Goal: Task Accomplishment & Management: Use online tool/utility

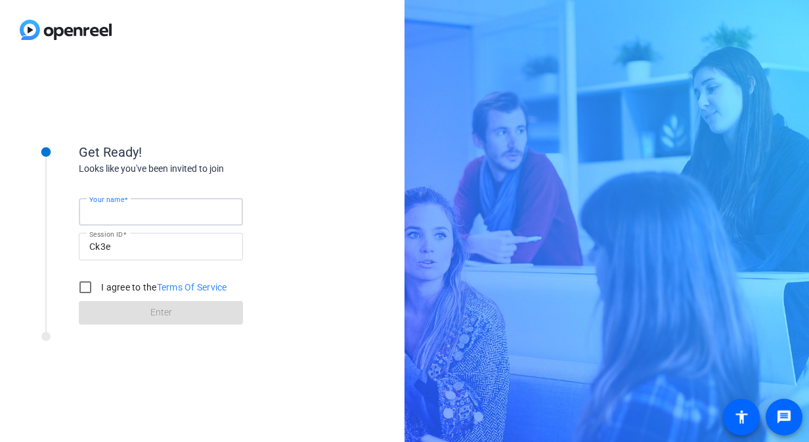
click at [120, 217] on input "Your name" at bounding box center [160, 212] width 143 height 16
type input "[PERSON_NAME]"
click at [89, 285] on input "I agree to the Terms Of Service" at bounding box center [85, 287] width 26 height 26
checkbox input "true"
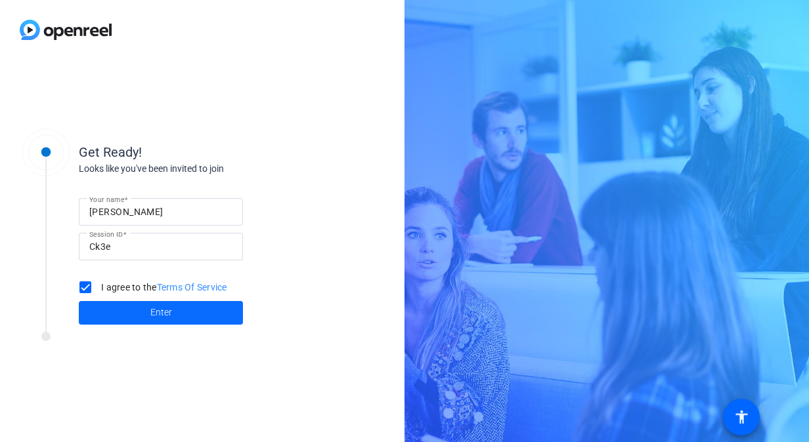
click at [117, 307] on span at bounding box center [161, 313] width 164 height 32
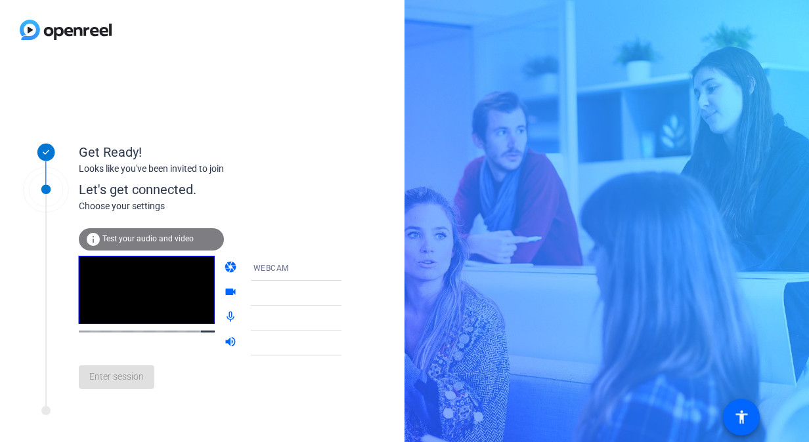
click at [253, 286] on div at bounding box center [302, 293] width 98 height 16
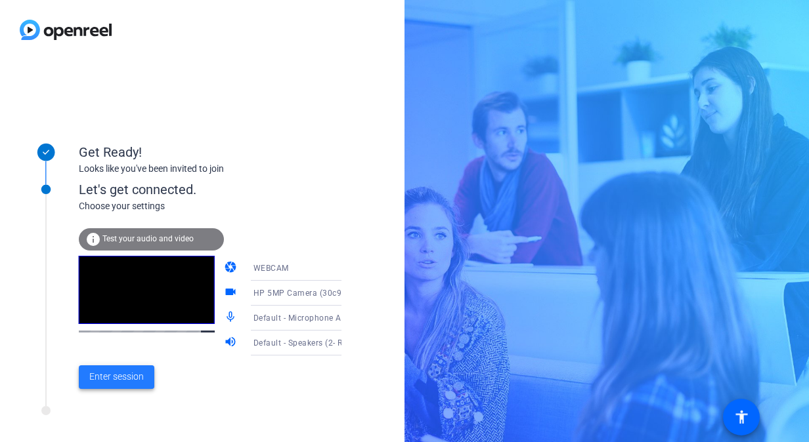
click at [126, 377] on span "Enter session" at bounding box center [116, 377] width 54 height 14
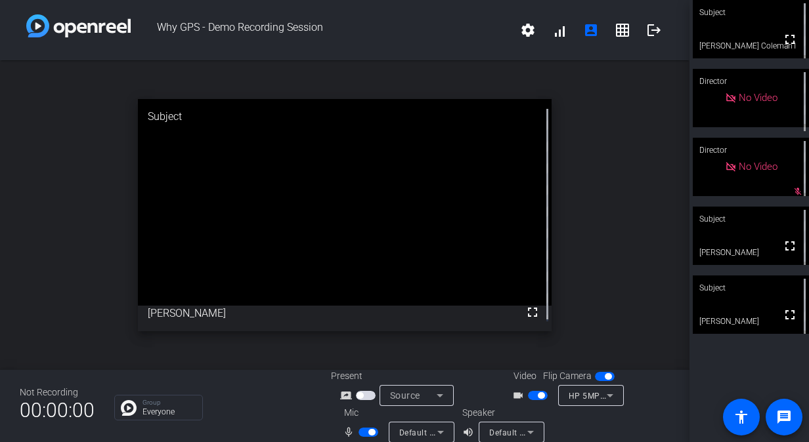
click at [530, 396] on span "button" at bounding box center [538, 395] width 20 height 9
click at [368, 433] on span "button" at bounding box center [371, 432] width 7 height 7
click at [366, 433] on span "button" at bounding box center [368, 432] width 20 height 9
click at [369, 431] on span "button" at bounding box center [371, 432] width 7 height 7
click at [369, 431] on span "button" at bounding box center [368, 432] width 20 height 9
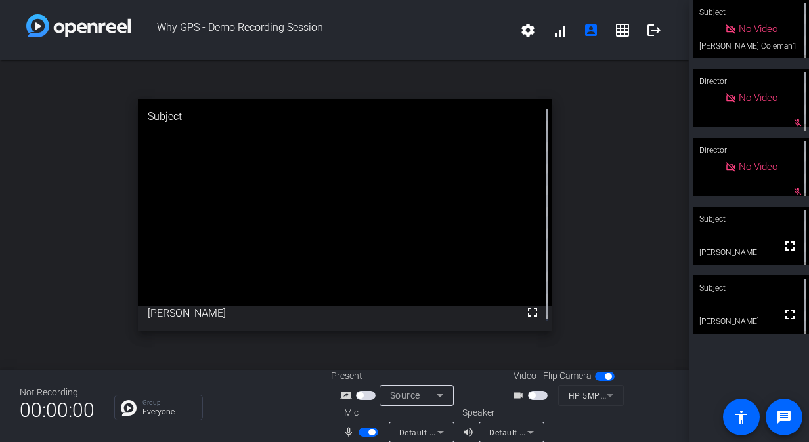
click at [368, 432] on span "button" at bounding box center [371, 432] width 7 height 7
click at [358, 435] on span "button" at bounding box center [368, 432] width 20 height 9
click at [365, 432] on span "button" at bounding box center [368, 432] width 20 height 9
click at [364, 432] on span "button" at bounding box center [362, 432] width 7 height 7
click at [362, 432] on span "button" at bounding box center [368, 432] width 20 height 9
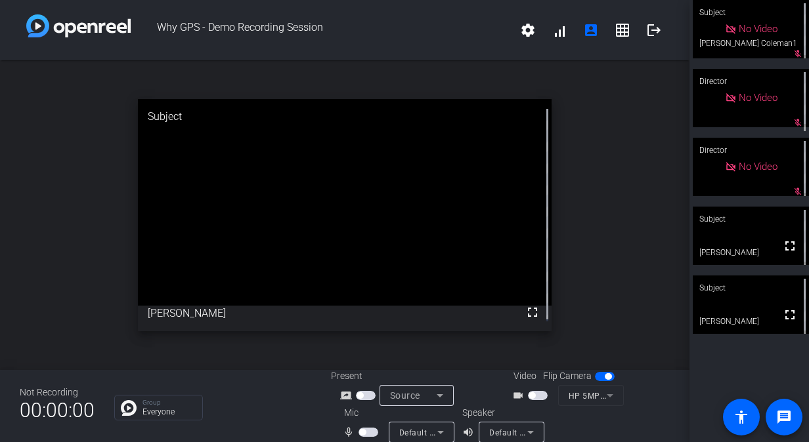
click at [362, 432] on span "button" at bounding box center [362, 432] width 7 height 7
click at [363, 431] on span "button" at bounding box center [368, 432] width 20 height 9
click at [360, 430] on span "button" at bounding box center [362, 432] width 7 height 7
click at [368, 431] on span "button" at bounding box center [371, 432] width 7 height 7
click at [367, 431] on span "button" at bounding box center [368, 432] width 20 height 9
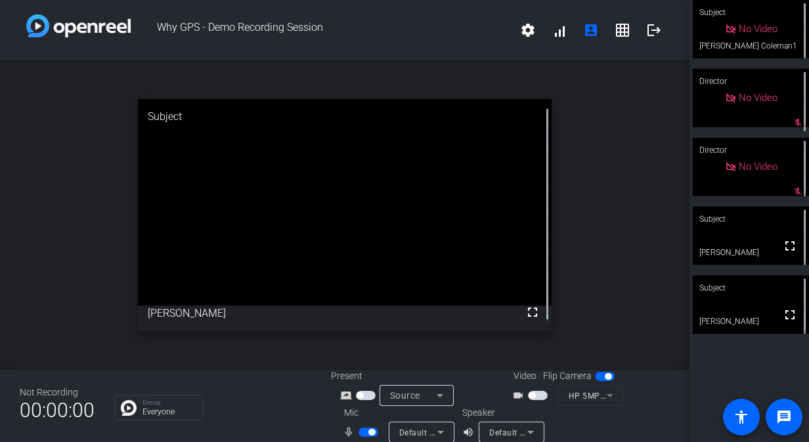
click at [365, 432] on span "button" at bounding box center [368, 432] width 20 height 9
click at [366, 433] on span "button" at bounding box center [368, 432] width 20 height 9
click at [365, 433] on span "button" at bounding box center [368, 432] width 20 height 9
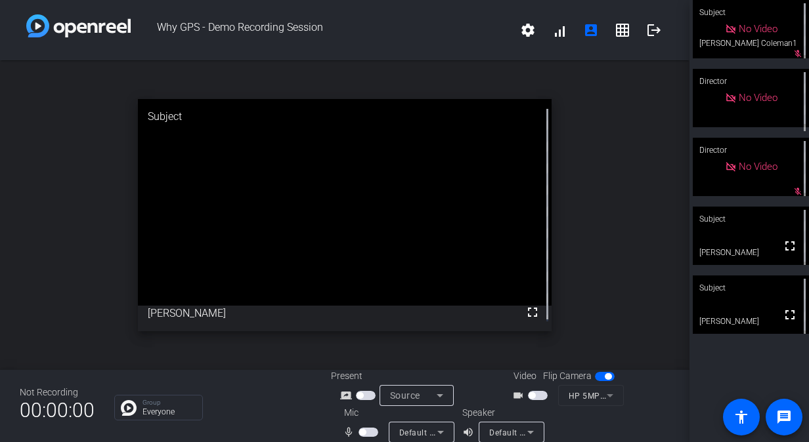
click at [365, 433] on span "button" at bounding box center [368, 432] width 20 height 9
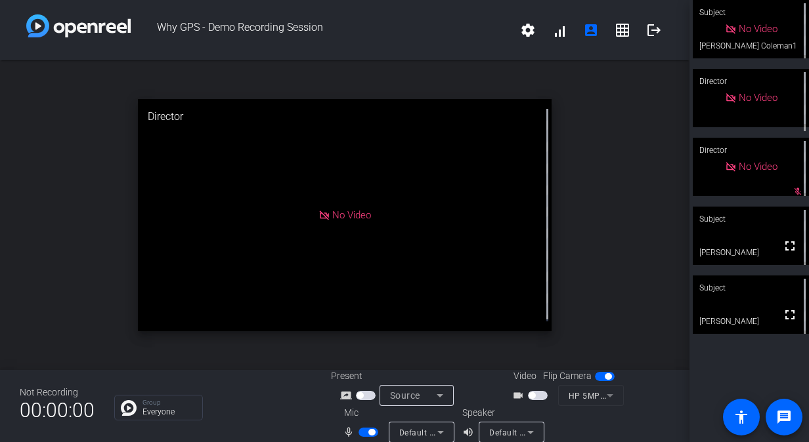
click at [365, 433] on span "button" at bounding box center [368, 432] width 20 height 9
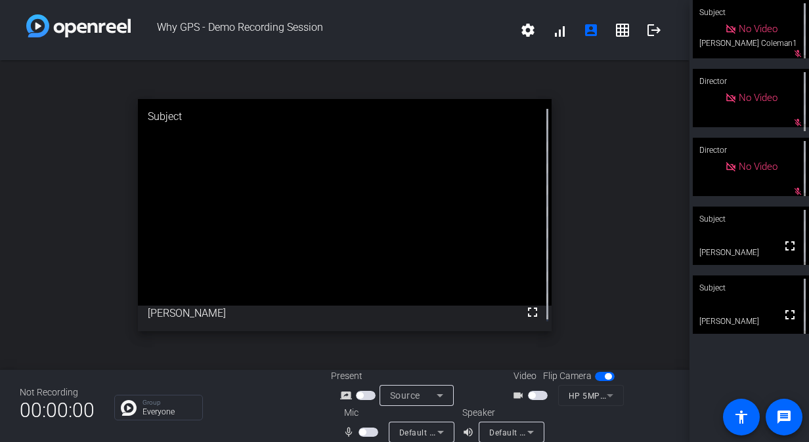
click at [365, 433] on span "button" at bounding box center [368, 432] width 20 height 9
click at [364, 432] on span "button" at bounding box center [368, 432] width 20 height 9
click at [364, 432] on span "button" at bounding box center [362, 432] width 7 height 7
click at [364, 432] on span "button" at bounding box center [368, 432] width 20 height 9
click at [364, 432] on span "button" at bounding box center [362, 432] width 7 height 7
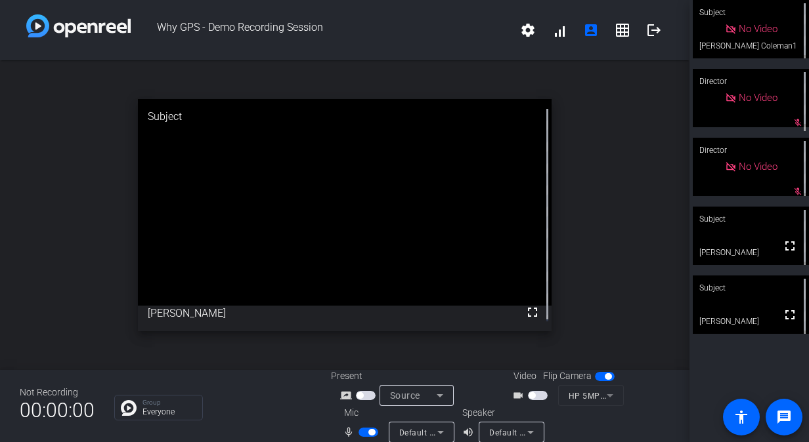
click at [364, 432] on span "button" at bounding box center [368, 432] width 20 height 9
click at [364, 432] on span "button" at bounding box center [362, 432] width 7 height 7
click at [364, 432] on span "button" at bounding box center [368, 432] width 20 height 9
click at [364, 432] on span "button" at bounding box center [362, 432] width 7 height 7
click at [364, 432] on span "button" at bounding box center [368, 432] width 20 height 9
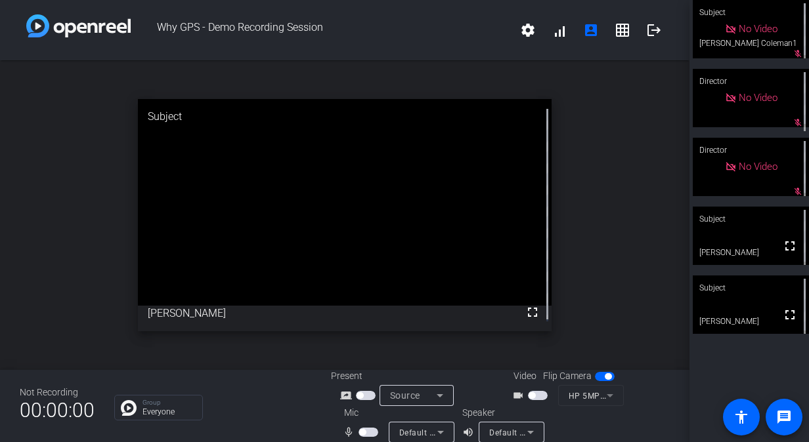
click at [364, 432] on span "button" at bounding box center [362, 432] width 7 height 7
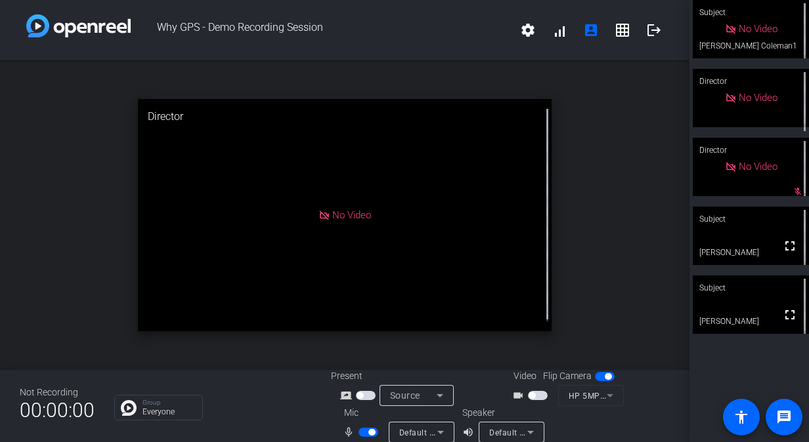
click at [364, 432] on span "button" at bounding box center [368, 432] width 20 height 9
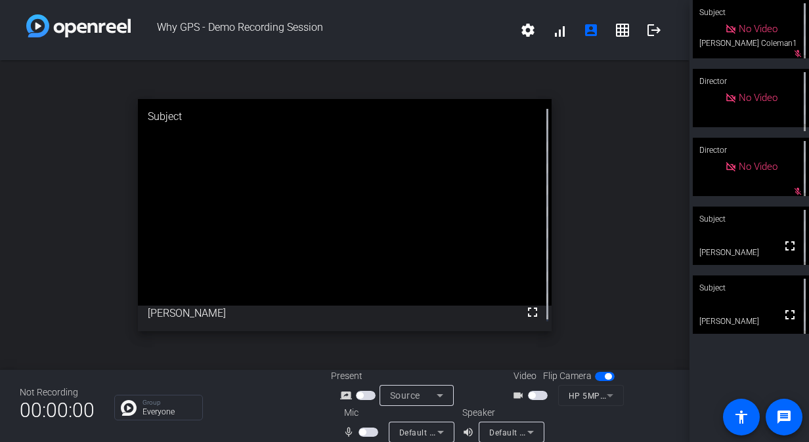
click at [364, 432] on span "button" at bounding box center [362, 432] width 7 height 7
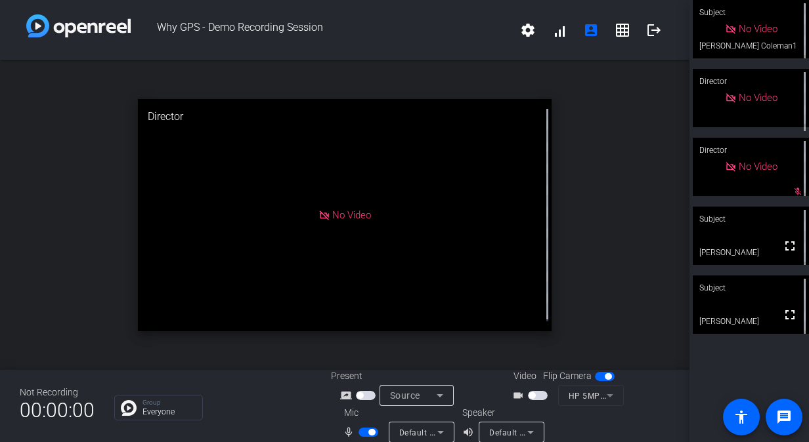
click at [365, 431] on span "button" at bounding box center [368, 432] width 20 height 9
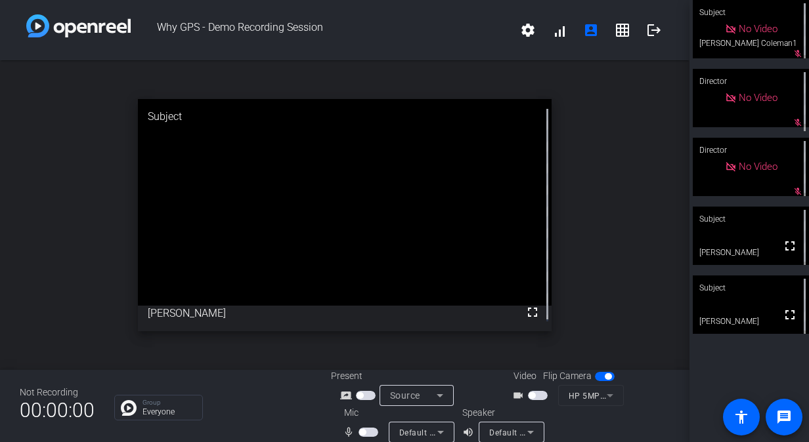
click at [364, 431] on span "button" at bounding box center [362, 432] width 7 height 7
click at [364, 431] on span "button" at bounding box center [368, 432] width 20 height 9
click at [370, 433] on span "button" at bounding box center [368, 432] width 20 height 9
click at [364, 432] on span "button" at bounding box center [368, 432] width 20 height 9
click at [366, 432] on span "button" at bounding box center [368, 432] width 20 height 9
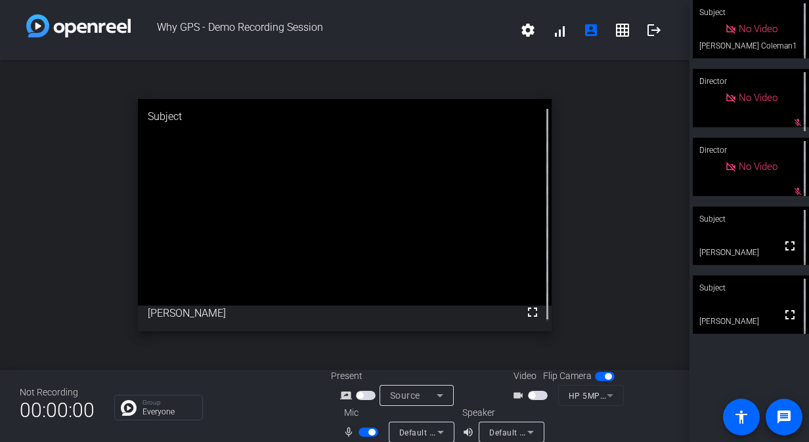
click at [364, 429] on span "button" at bounding box center [368, 432] width 20 height 9
click at [368, 427] on mat-slide-toggle at bounding box center [369, 432] width 22 height 14
click at [360, 431] on span "button" at bounding box center [368, 432] width 20 height 9
click at [362, 431] on span "button" at bounding box center [362, 432] width 7 height 7
